Goal: Information Seeking & Learning: Learn about a topic

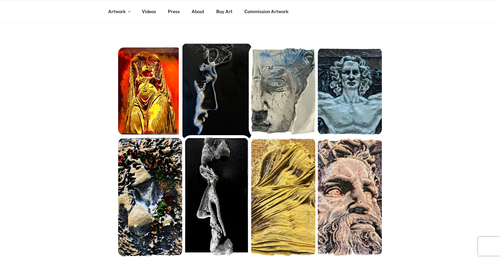
scroll to position [101, 0]
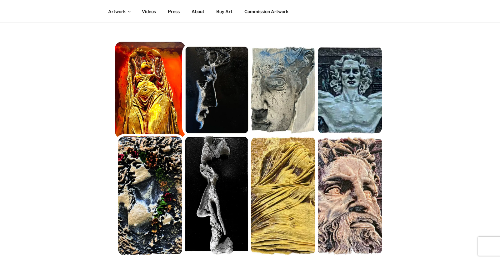
click at [154, 63] on img at bounding box center [150, 90] width 71 height 97
